Goal: Task Accomplishment & Management: Use online tool/utility

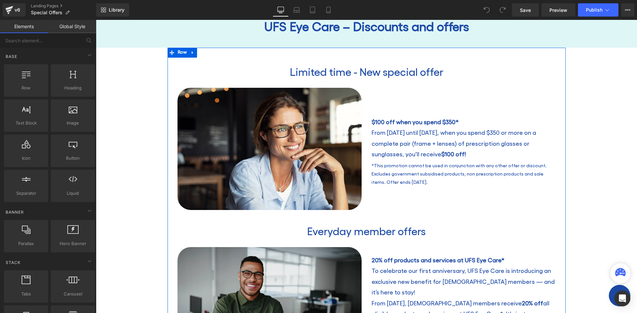
scroll to position [33, 0]
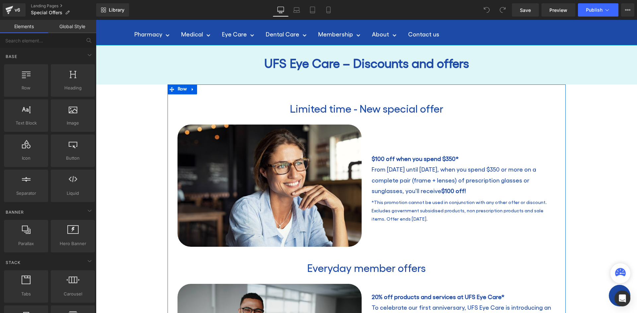
click at [396, 202] on p "*This promotion cannot be used in conjunction with any other offer or discount.…" at bounding box center [464, 210] width 184 height 25
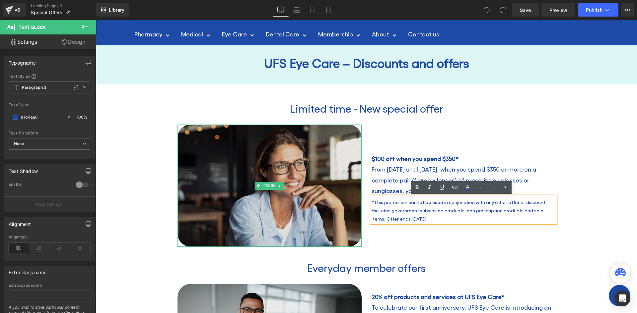
click at [336, 166] on img at bounding box center [269, 186] width 184 height 122
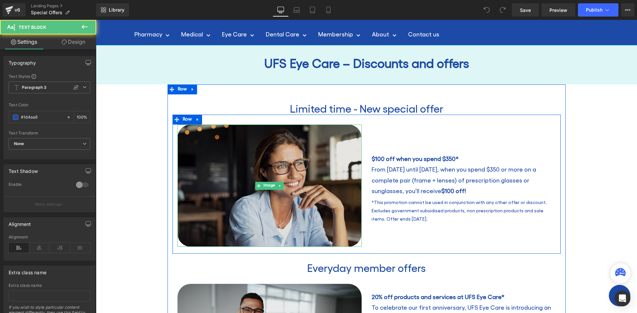
drag, startPoint x: 439, startPoint y: 220, endPoint x: 342, endPoint y: 198, distance: 98.9
click at [342, 198] on div "Image $100 off when you spend $350* From [DATE] until [DATE], when you spend $3…" at bounding box center [366, 184] width 388 height 139
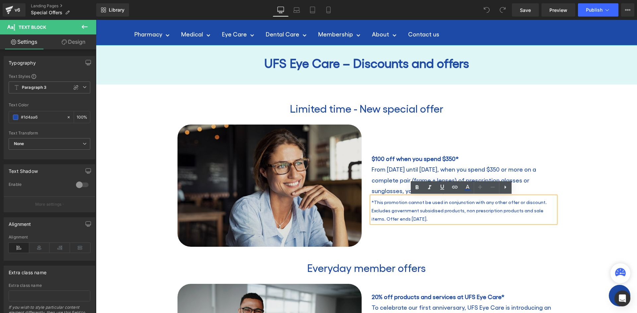
click at [326, 158] on img at bounding box center [269, 186] width 184 height 122
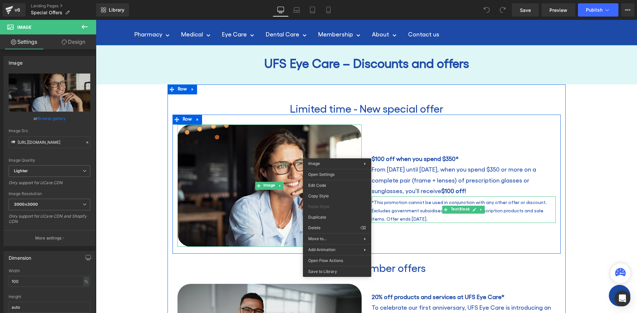
click at [453, 224] on div "$100 off when you spend $350* From [DATE] until [DATE], when you spend $350 or …" at bounding box center [464, 186] width 194 height 122
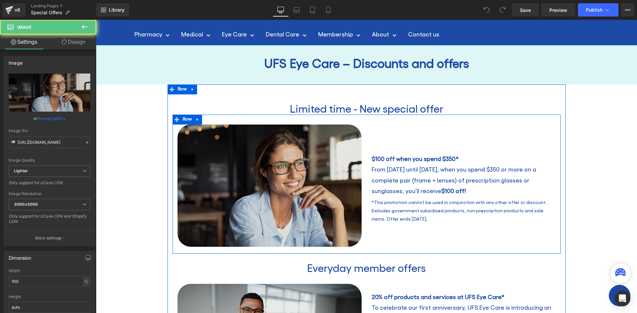
click at [322, 157] on img at bounding box center [269, 186] width 184 height 122
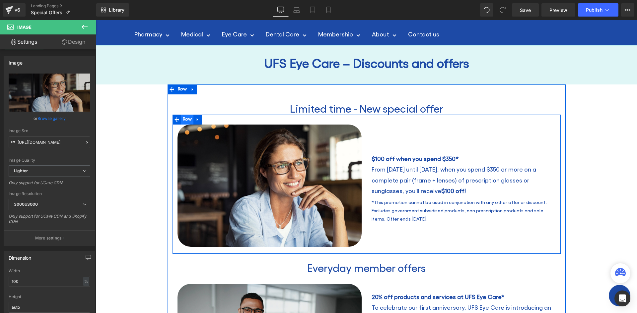
click at [184, 120] on span "Row" at bounding box center [187, 120] width 13 height 10
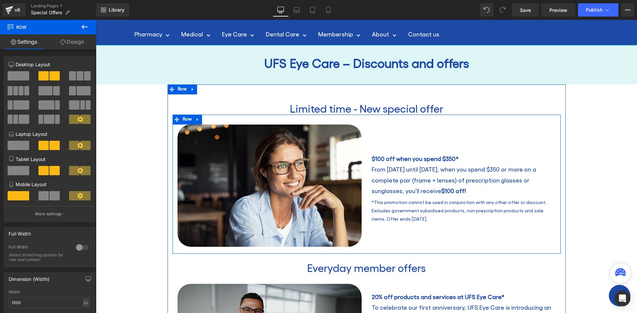
click at [196, 119] on icon at bounding box center [197, 119] width 5 height 5
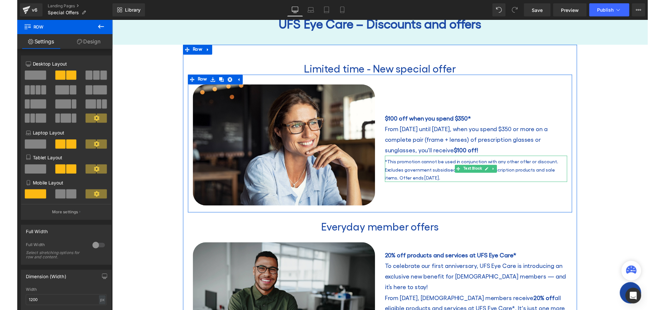
scroll to position [0, 0]
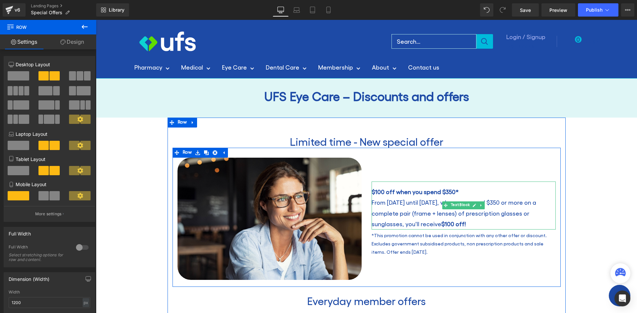
click at [513, 195] on p "$100 off when you spend $350*" at bounding box center [464, 192] width 184 height 11
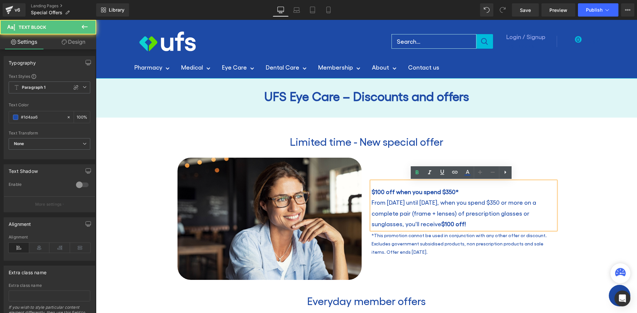
click at [454, 219] on p "From [DATE] until [DATE], when you spend $350 or more on a complete pair (frame…" at bounding box center [464, 213] width 184 height 32
click at [497, 141] on h2 "Limited time - New special offer" at bounding box center [366, 141] width 388 height 13
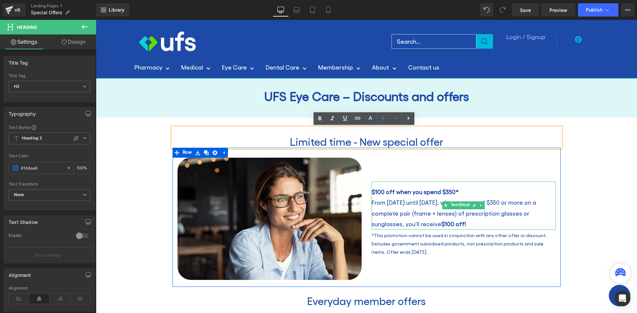
click at [414, 195] on b "$100 off when you spend $350*" at bounding box center [415, 191] width 87 height 7
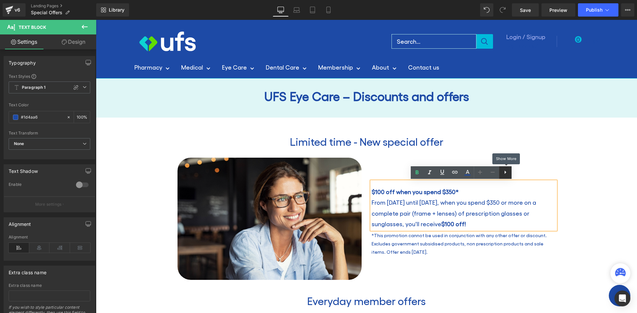
click at [506, 171] on icon at bounding box center [505, 173] width 8 height 8
click at [543, 141] on h2 "Limited time - New special offer" at bounding box center [366, 141] width 388 height 13
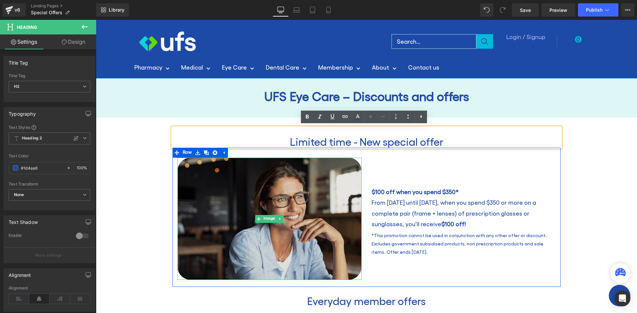
click at [248, 182] on img at bounding box center [269, 219] width 184 height 122
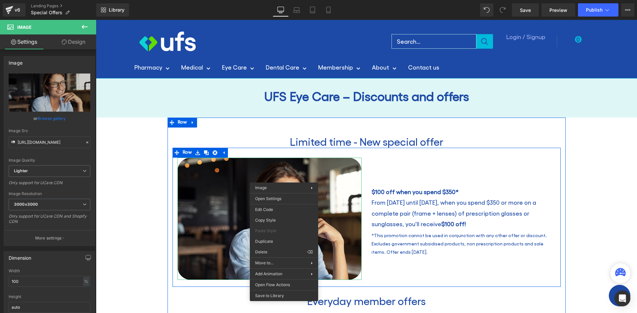
click at [433, 249] on p "*This promotion cannot be used in conjunction with any other offer or discount.…" at bounding box center [464, 244] width 184 height 25
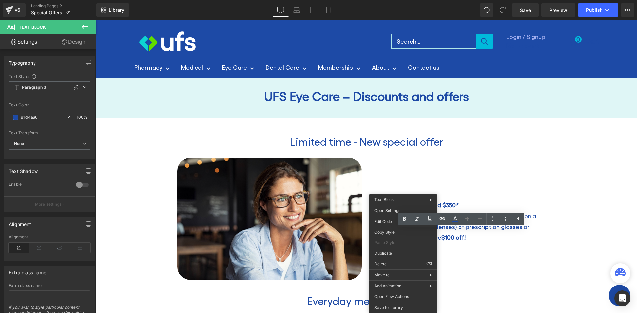
drag, startPoint x: 493, startPoint y: 283, endPoint x: 397, endPoint y: 263, distance: 98.0
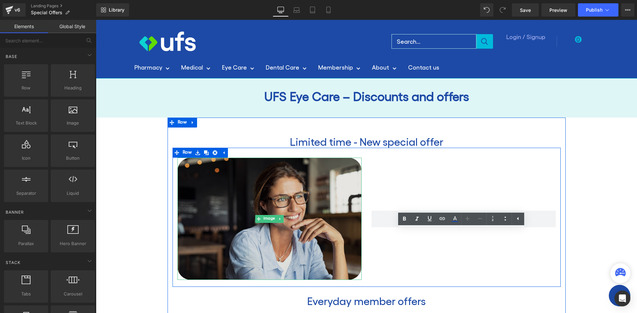
click at [313, 182] on img at bounding box center [269, 219] width 184 height 122
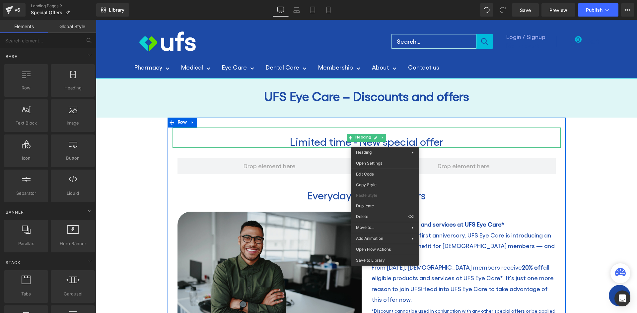
click at [466, 137] on h2 "Limited time - New special offer" at bounding box center [366, 141] width 388 height 13
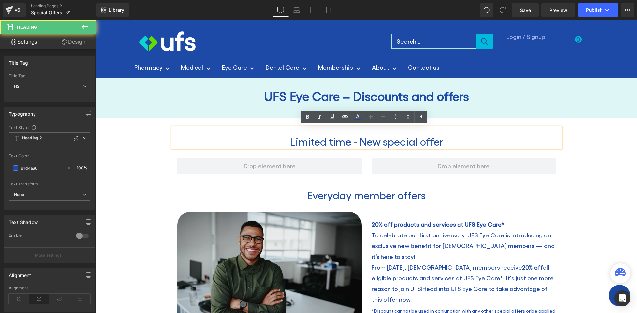
drag, startPoint x: 453, startPoint y: 142, endPoint x: 243, endPoint y: 142, distance: 210.0
click at [243, 142] on h2 "Limited time - New special offer" at bounding box center [366, 141] width 388 height 13
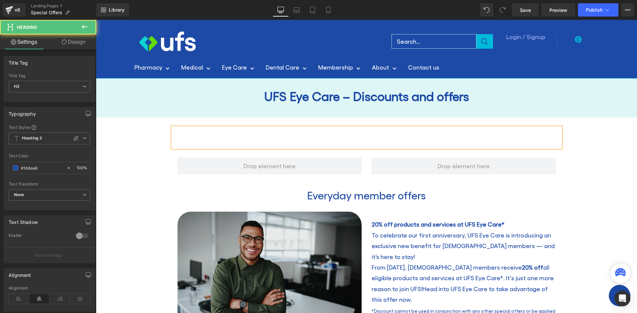
click at [195, 128] on div at bounding box center [366, 138] width 388 height 20
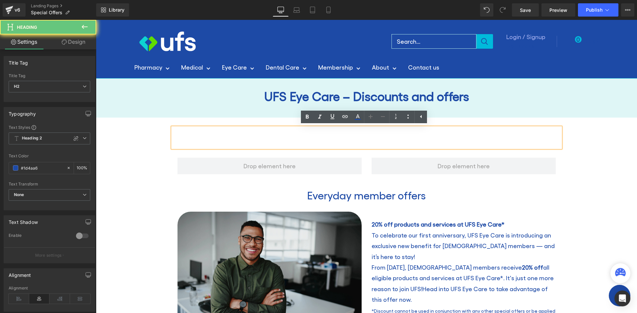
click at [189, 131] on div at bounding box center [366, 138] width 388 height 20
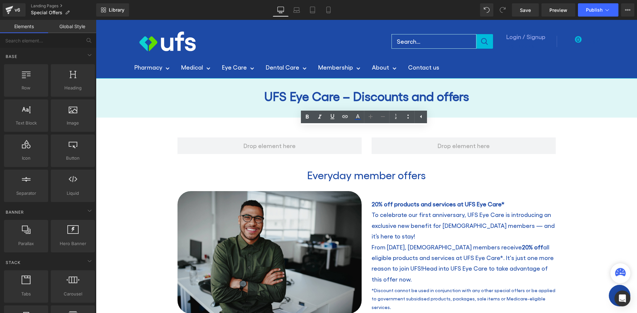
click at [553, 8] on span "Preview" at bounding box center [558, 10] width 18 height 7
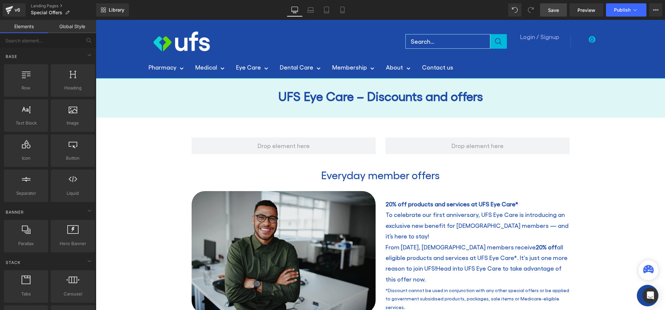
click at [557, 9] on span "Save" at bounding box center [553, 10] width 11 height 7
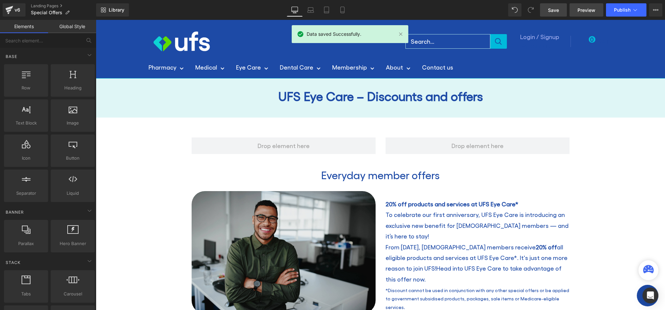
click at [587, 9] on span "Preview" at bounding box center [587, 10] width 18 height 7
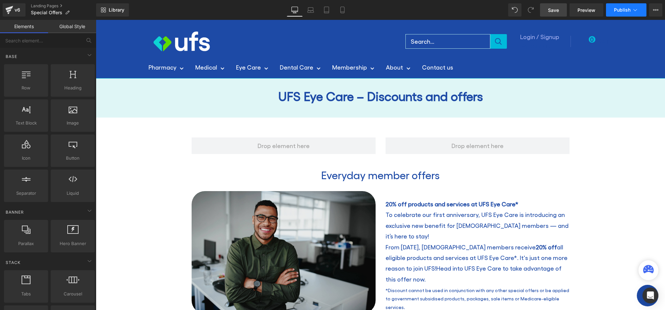
click at [625, 11] on span "Publish" at bounding box center [622, 9] width 17 height 5
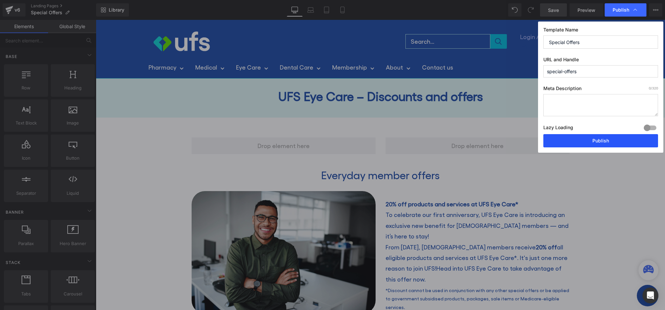
click at [569, 141] on button "Publish" at bounding box center [601, 140] width 115 height 13
